Goal: Task Accomplishment & Management: Use online tool/utility

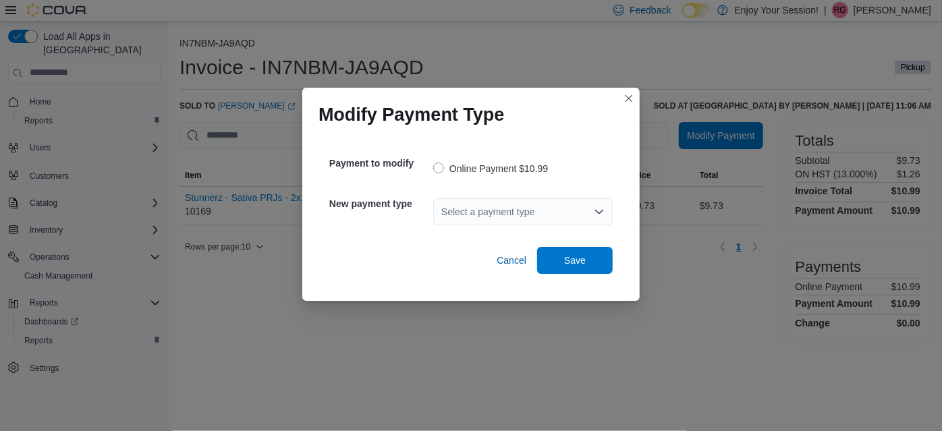
click at [504, 215] on div "Select a payment type" at bounding box center [522, 211] width 179 height 27
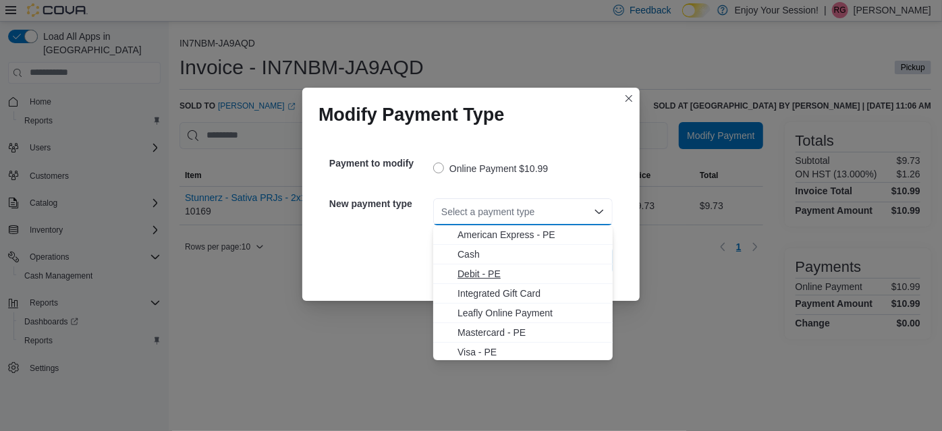
click at [487, 270] on span "Debit - PE" at bounding box center [530, 273] width 147 height 13
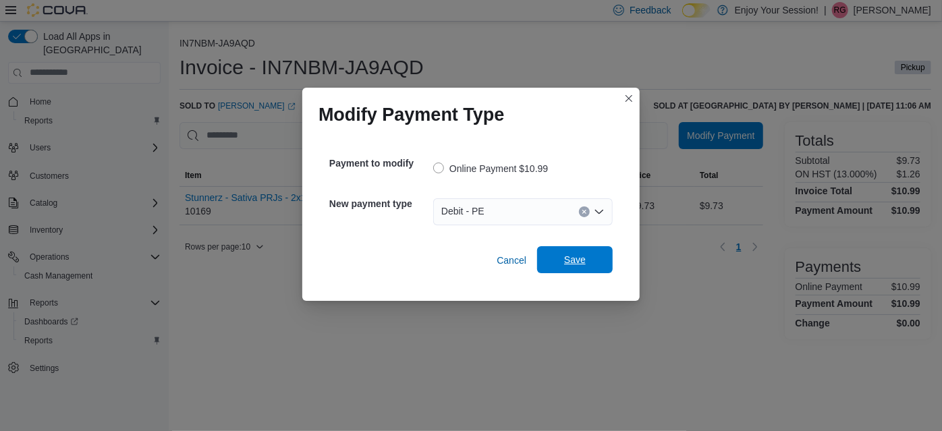
click at [579, 255] on span "Save" at bounding box center [575, 259] width 22 height 13
